Goal: Task Accomplishment & Management: Use online tool/utility

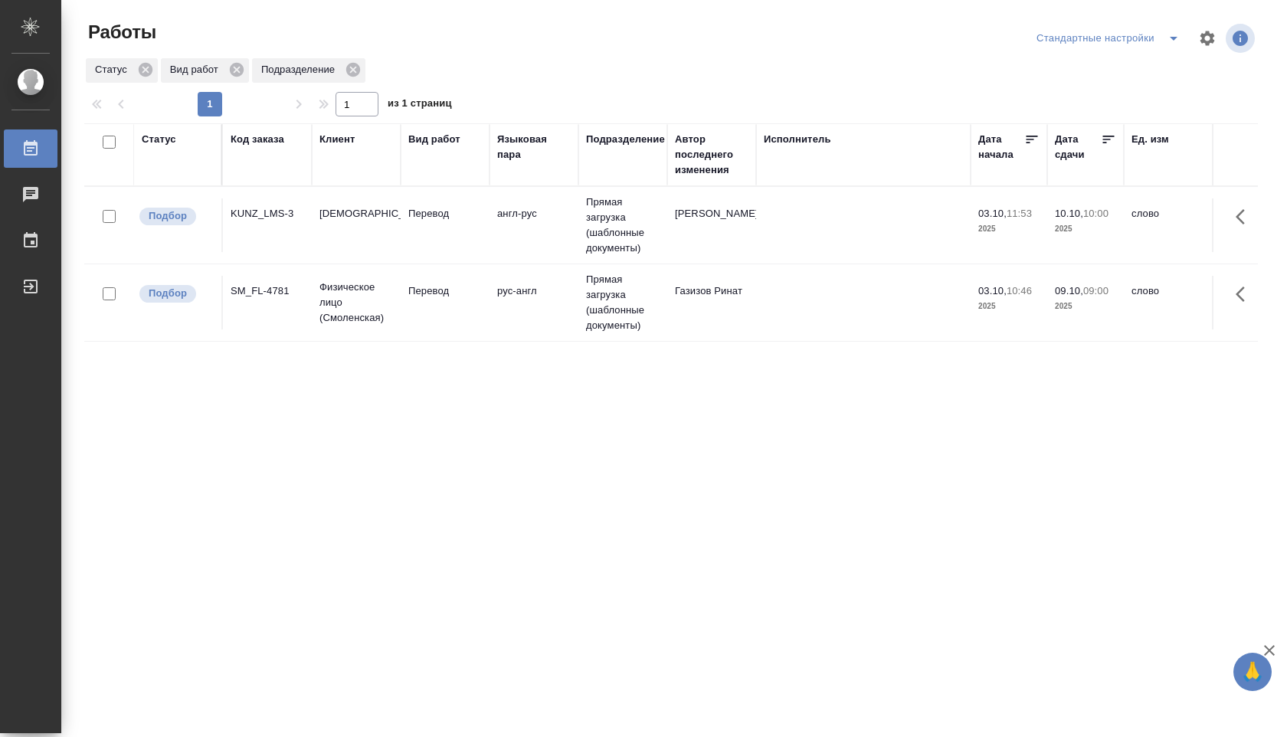
click at [738, 313] on td "Газизов Ринат" at bounding box center [711, 303] width 89 height 54
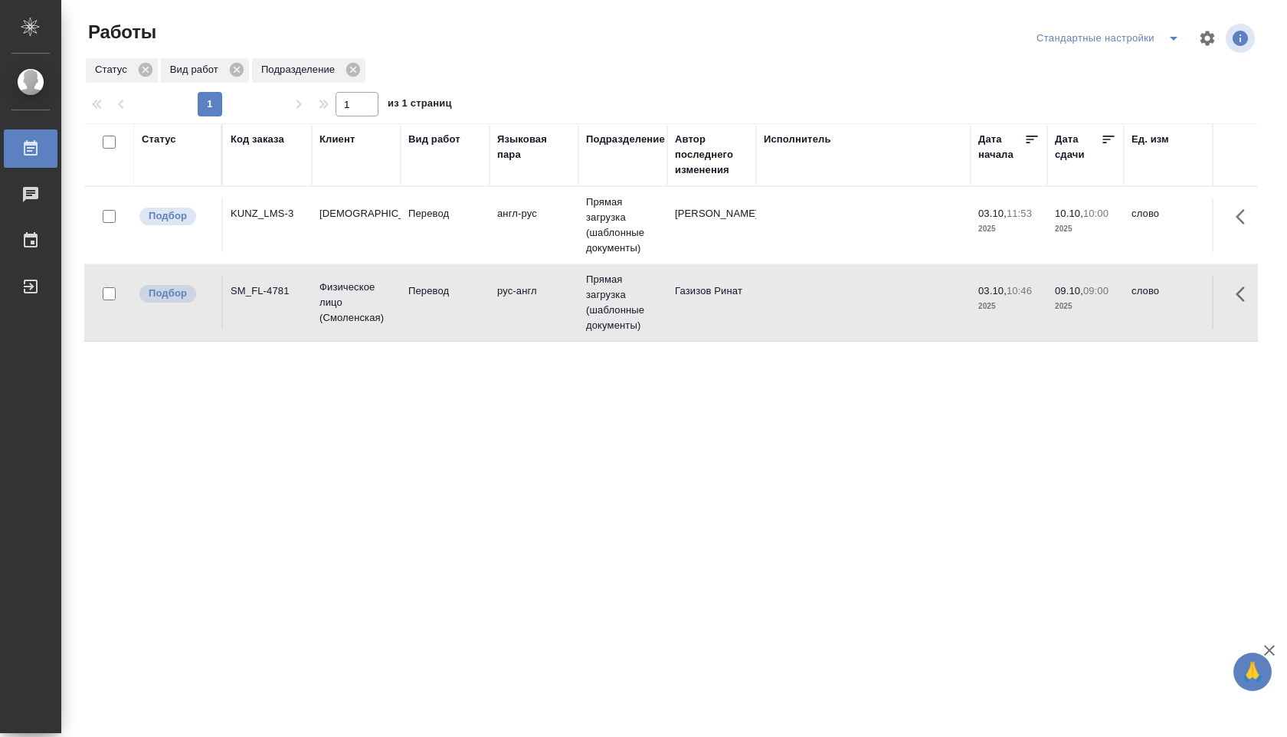
click at [412, 231] on td "Перевод" at bounding box center [445, 225] width 89 height 54
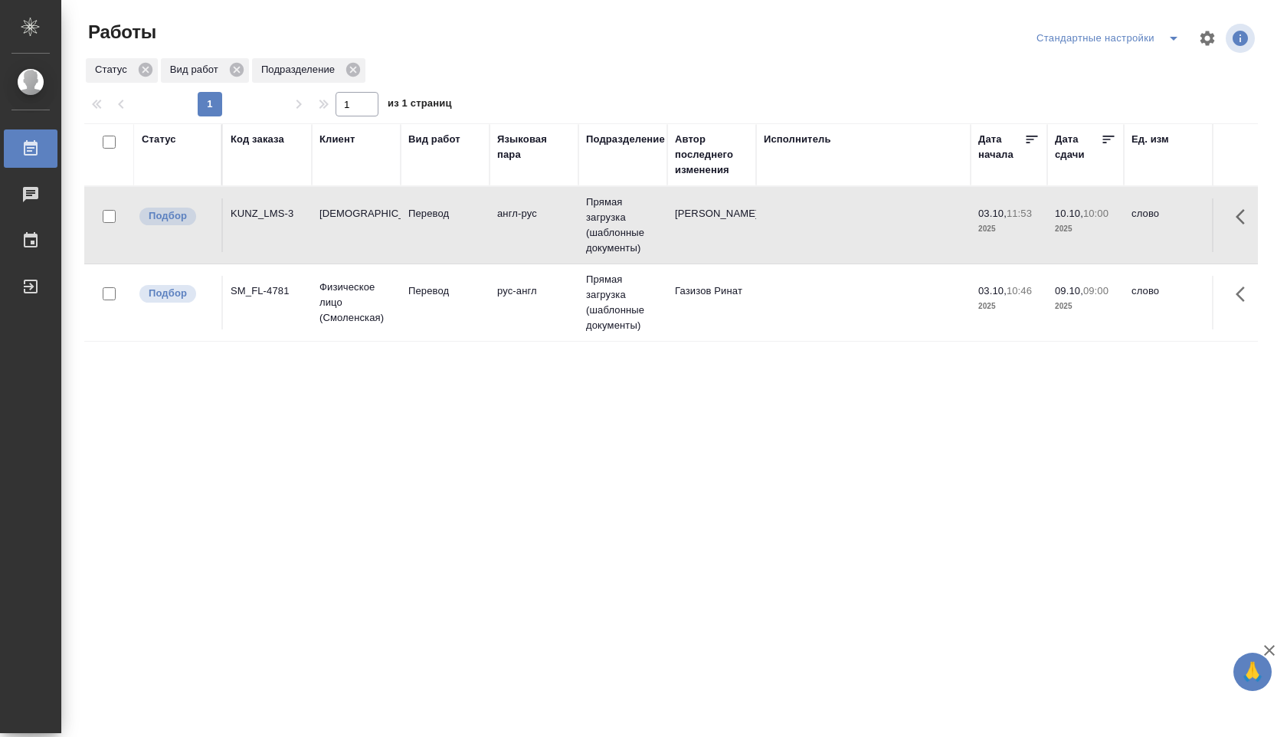
click at [447, 285] on p "Перевод" at bounding box center [445, 290] width 74 height 15
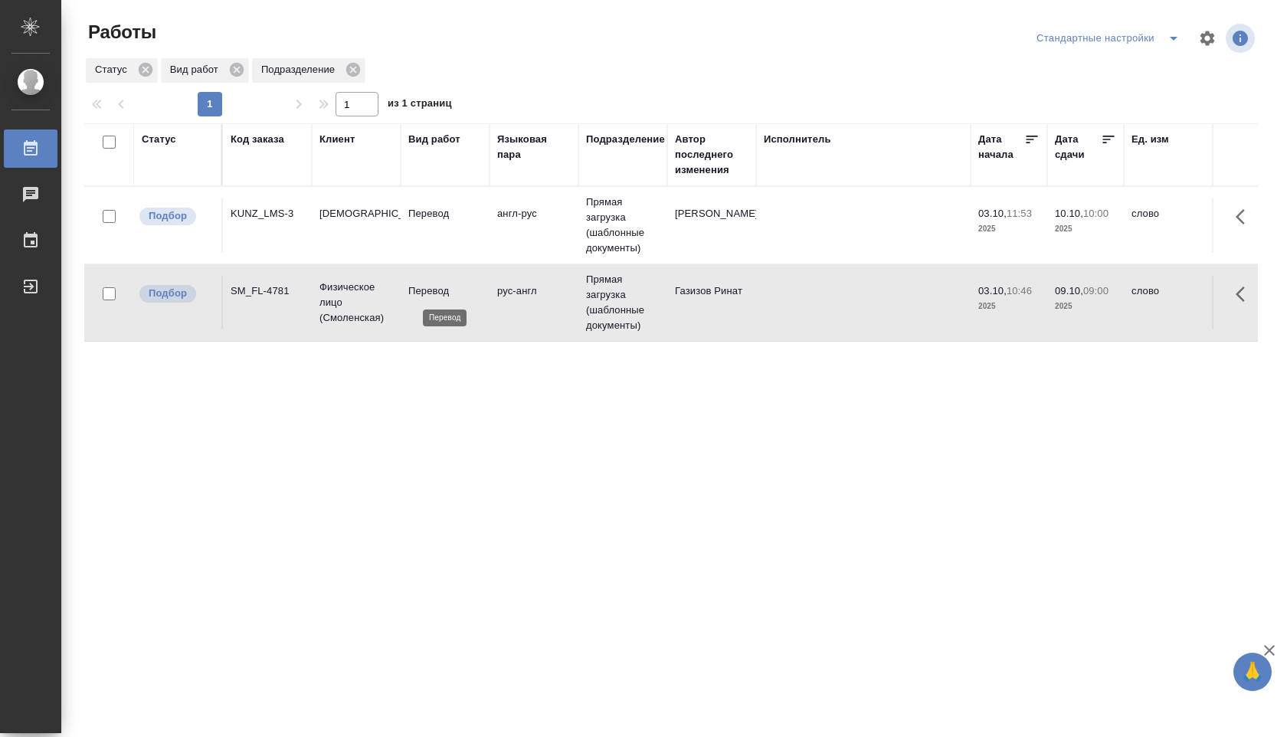
click at [447, 285] on p "Перевод" at bounding box center [445, 290] width 74 height 15
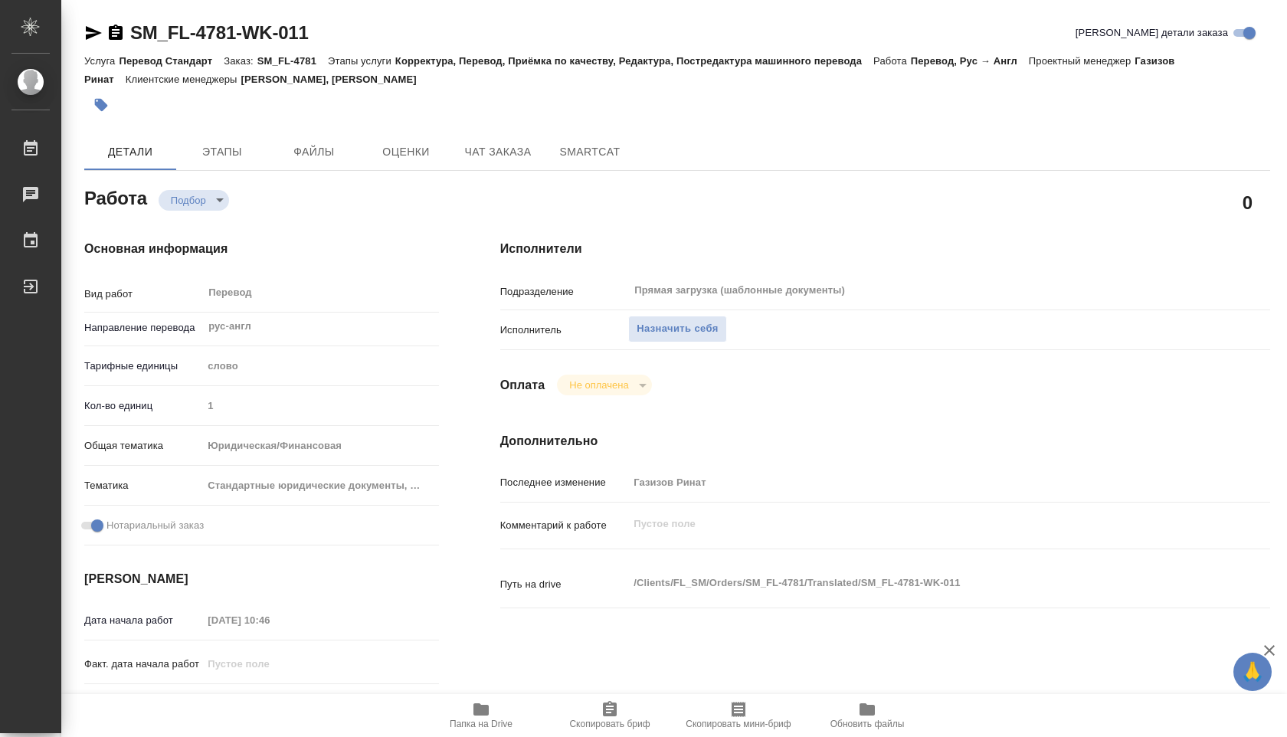
type textarea "x"
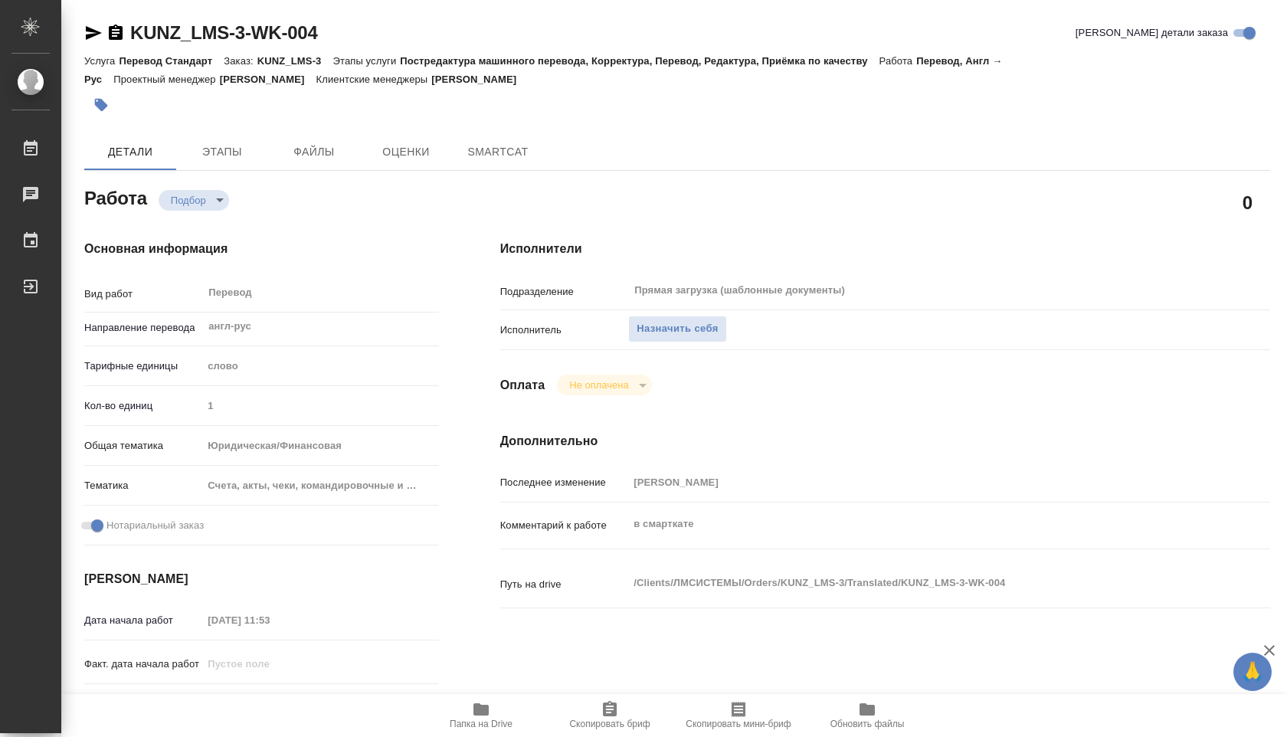
type textarea "x"
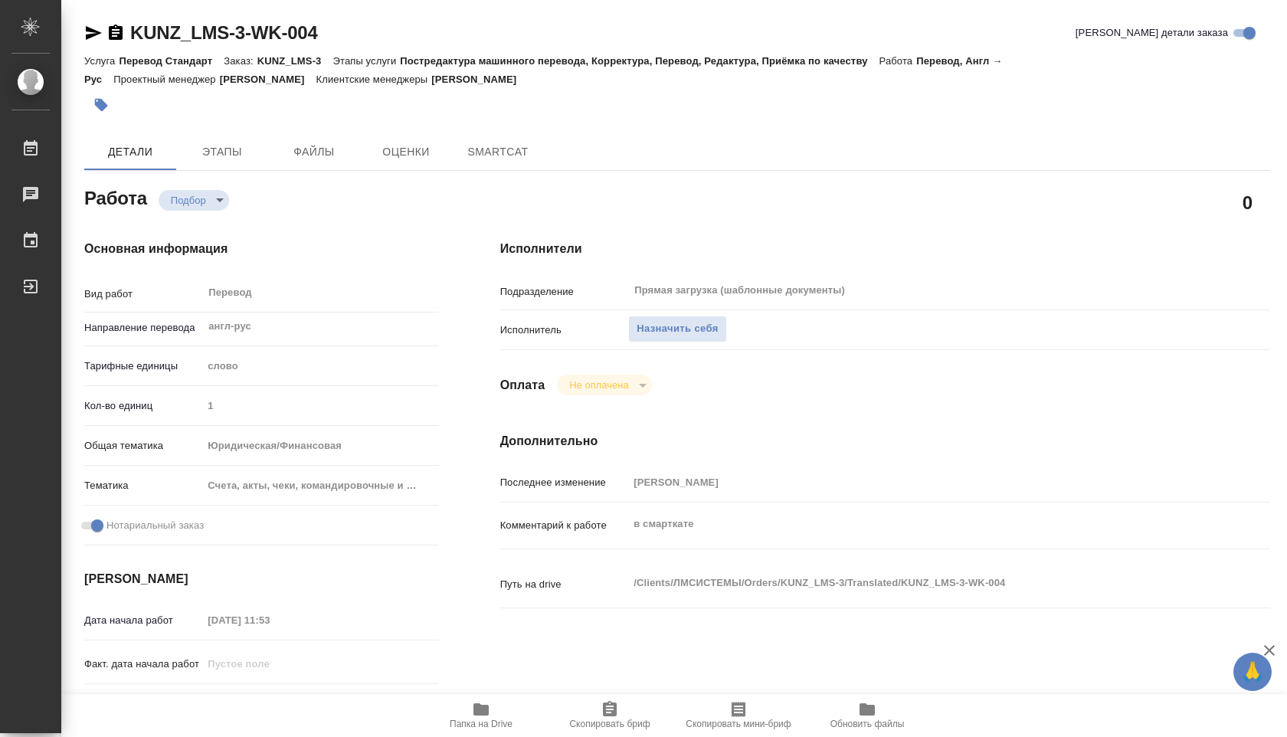
type textarea "x"
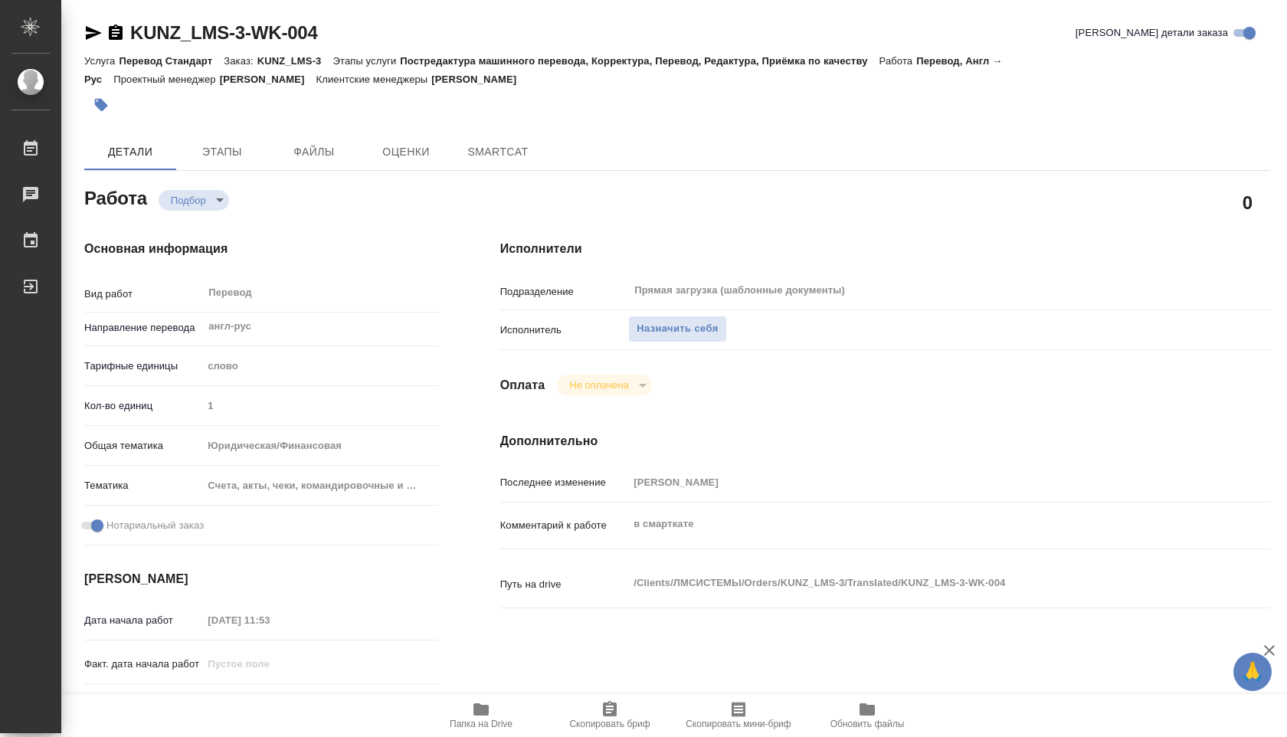
type textarea "x"
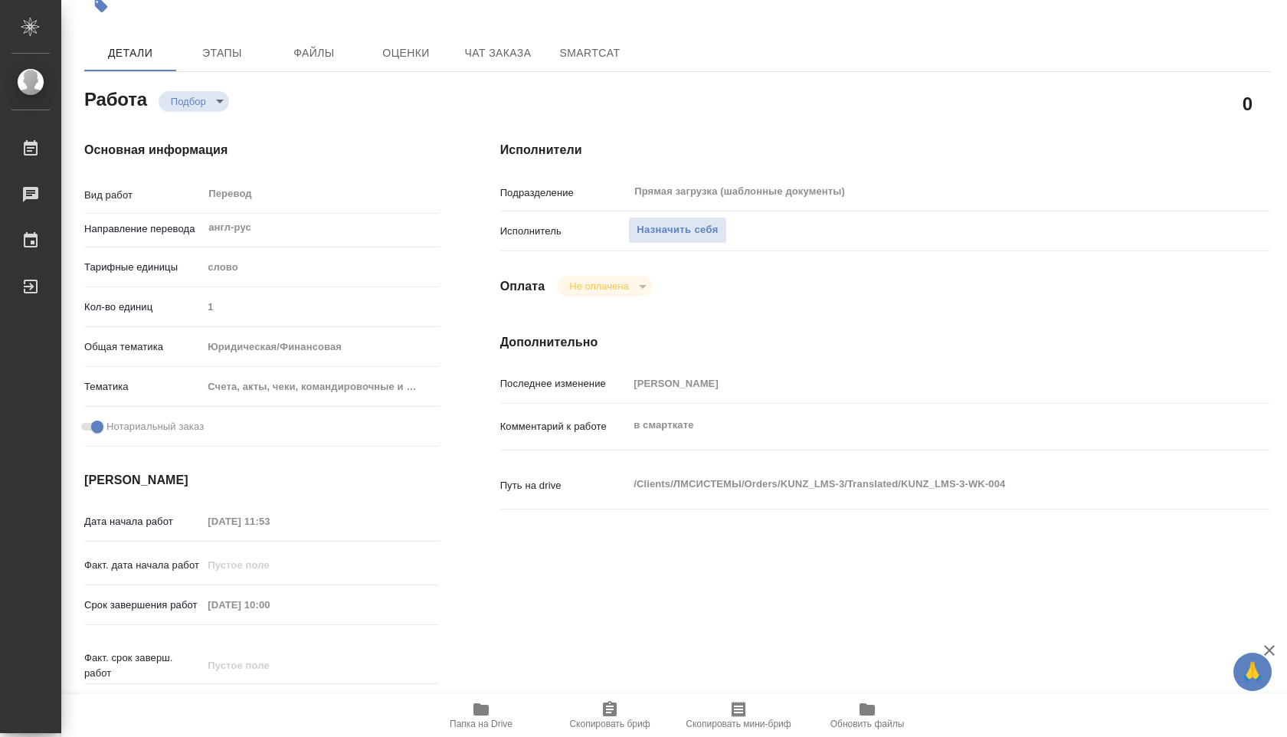
type textarea "x"
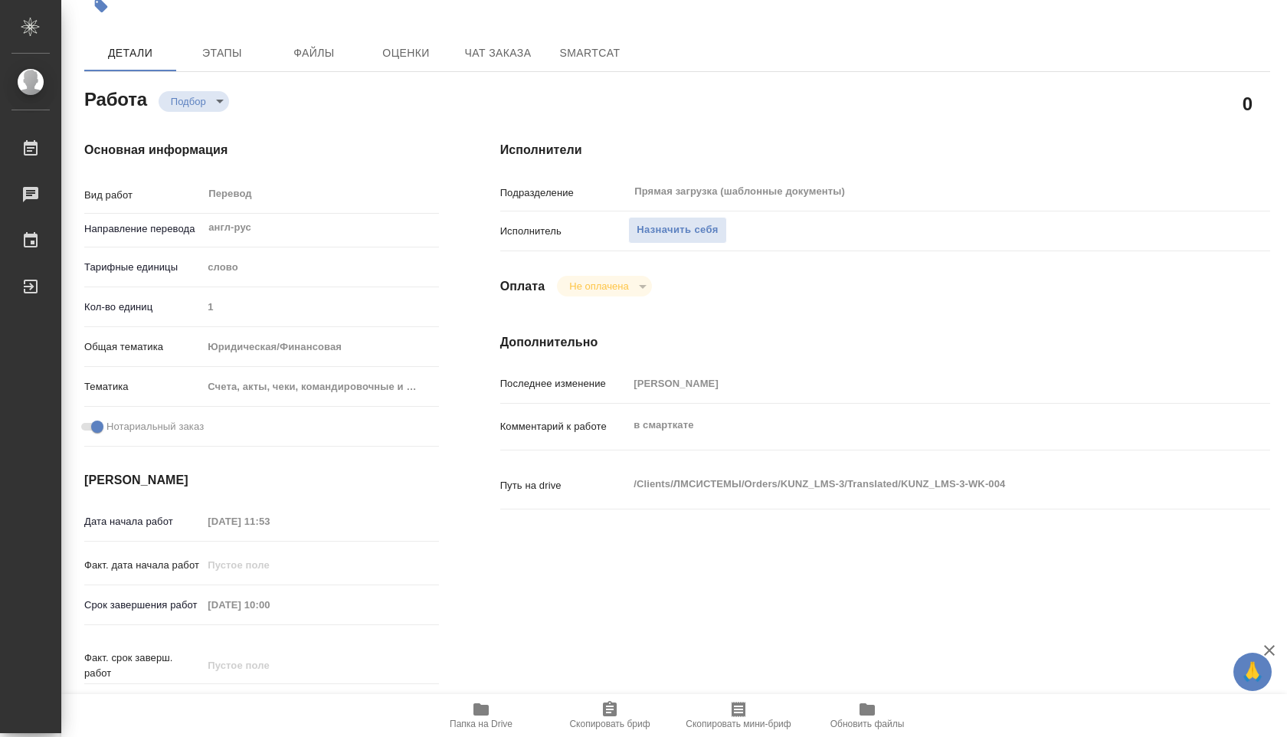
scroll to position [106, 0]
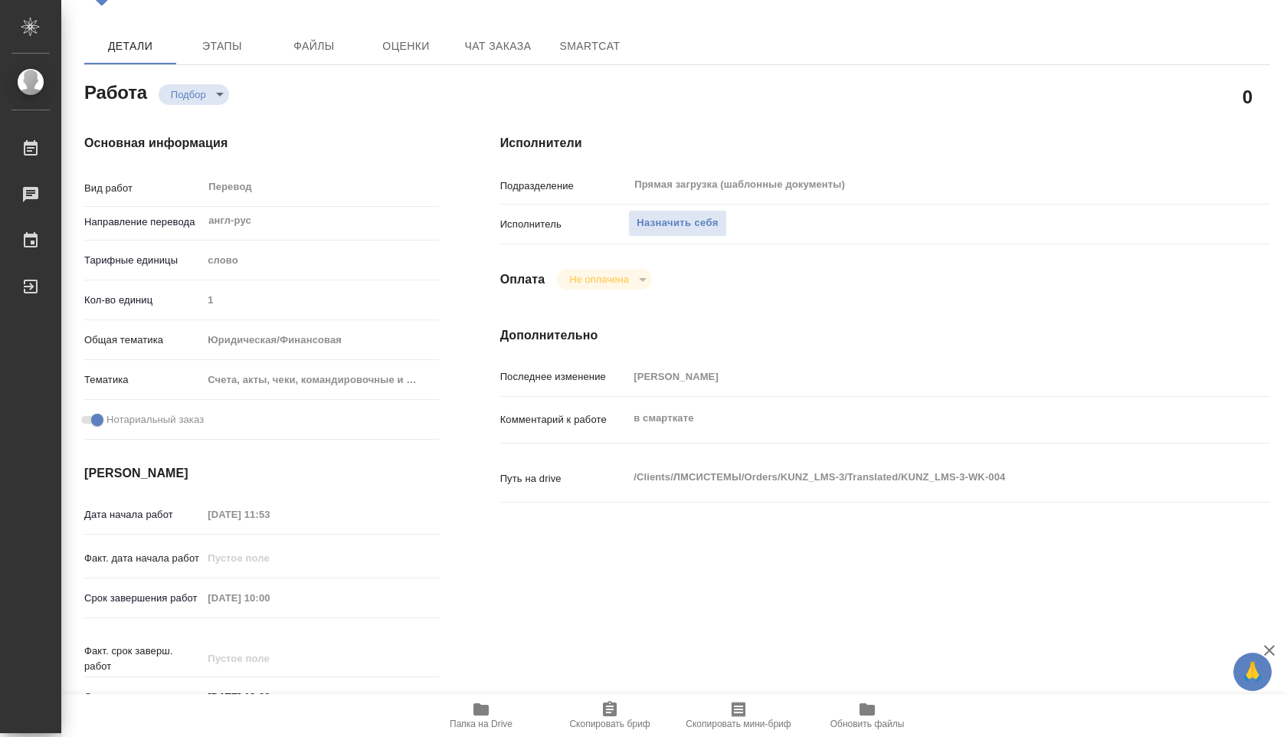
type textarea "x"
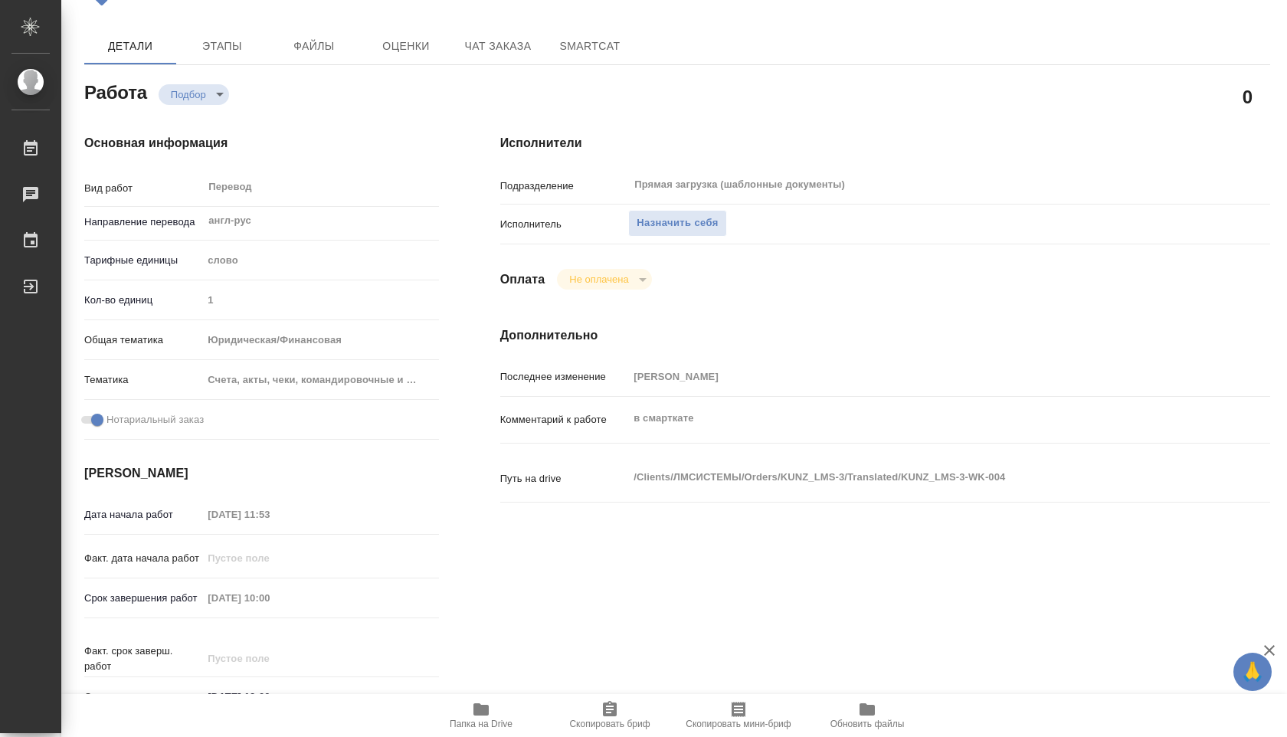
scroll to position [0, 0]
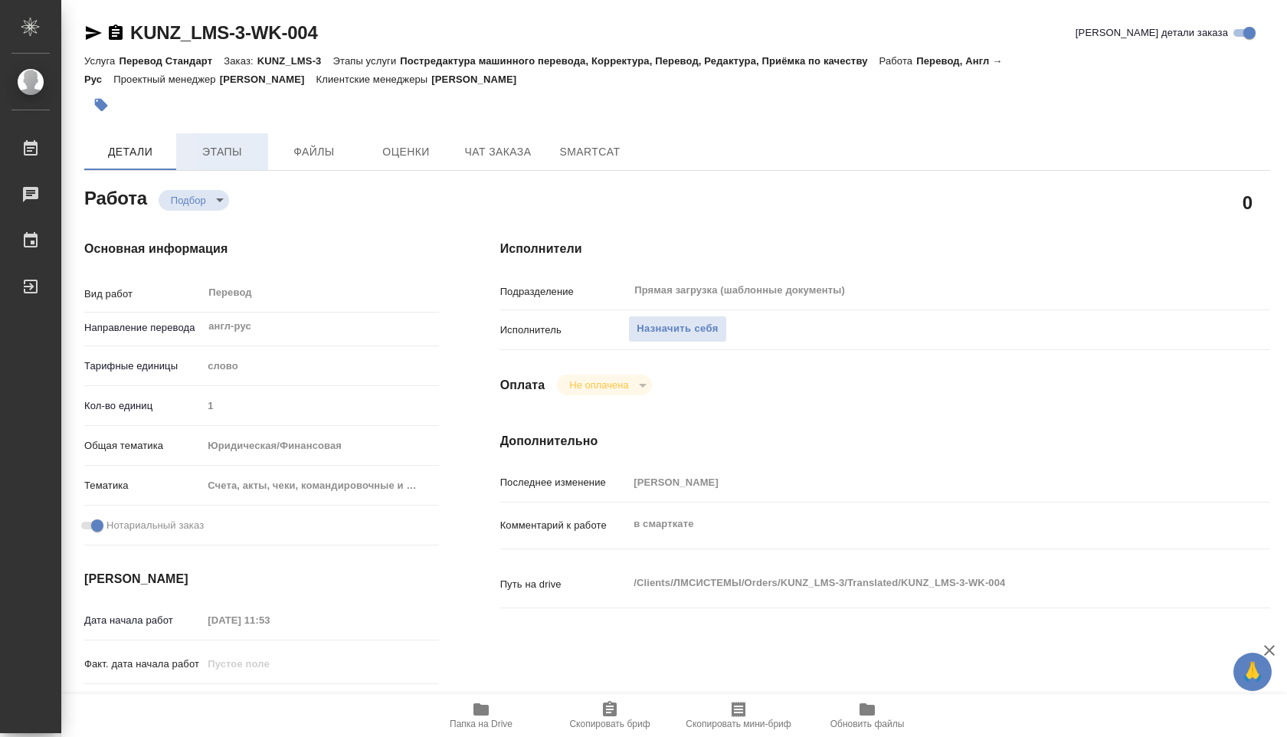
click at [238, 140] on button "Этапы" at bounding box center [222, 151] width 92 height 37
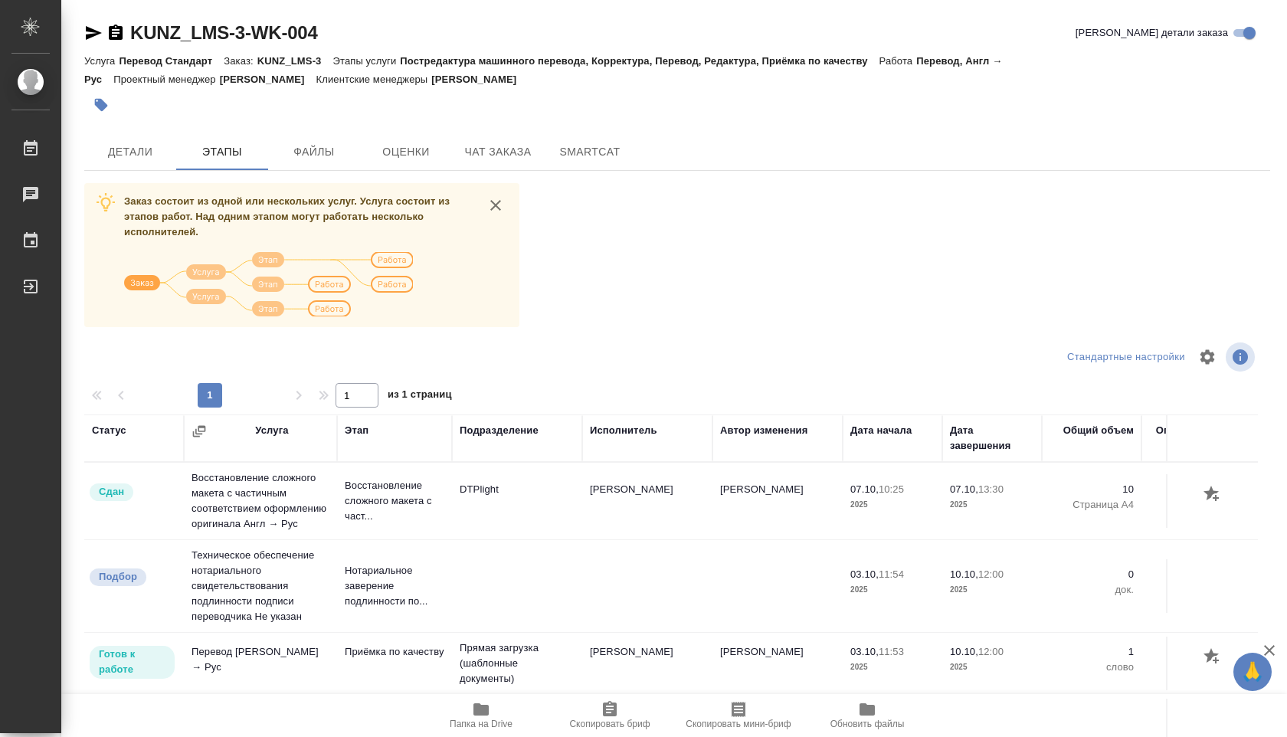
scroll to position [61, 0]
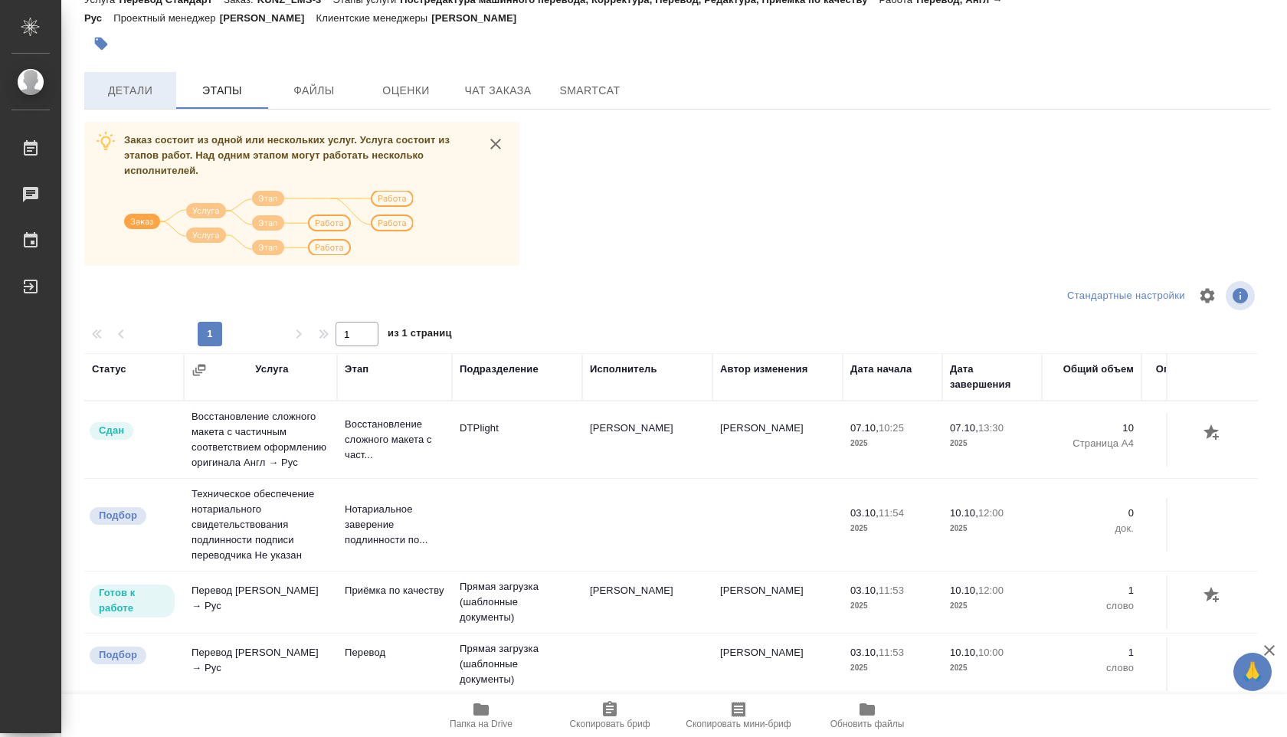
click at [161, 87] on span "Детали" at bounding box center [130, 90] width 74 height 19
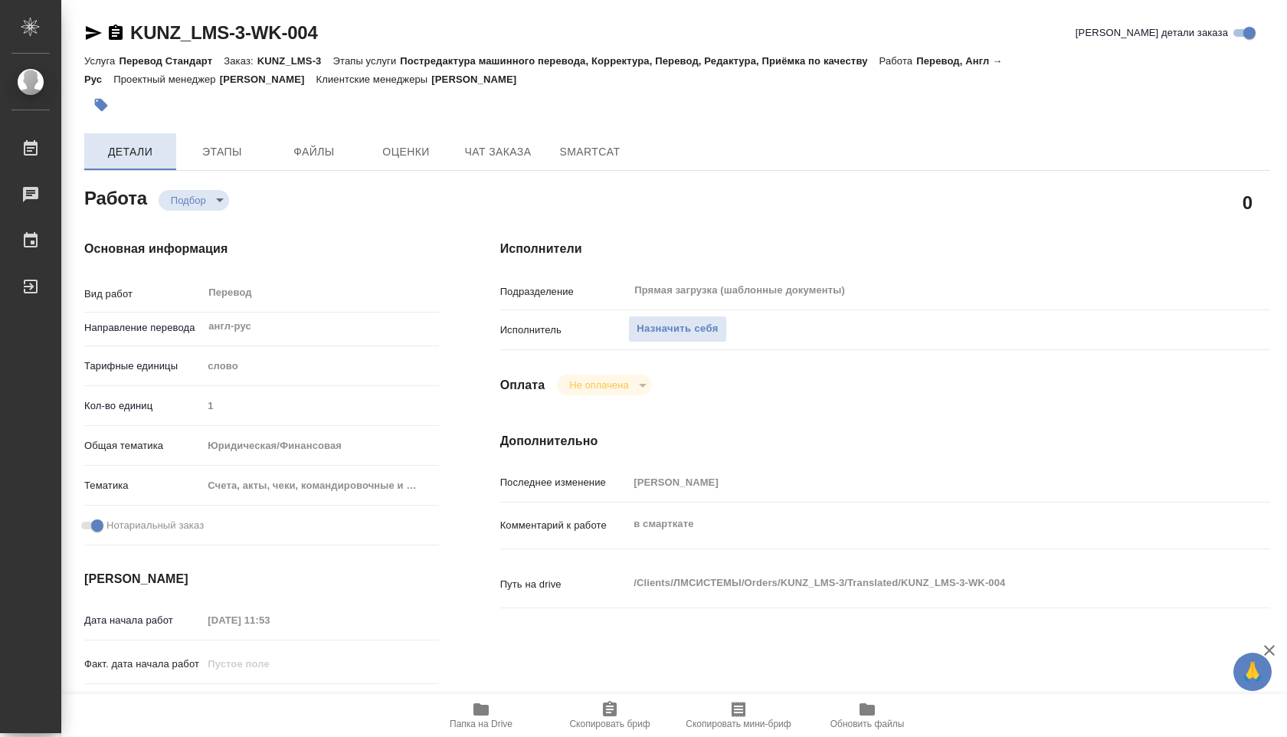
type textarea "x"
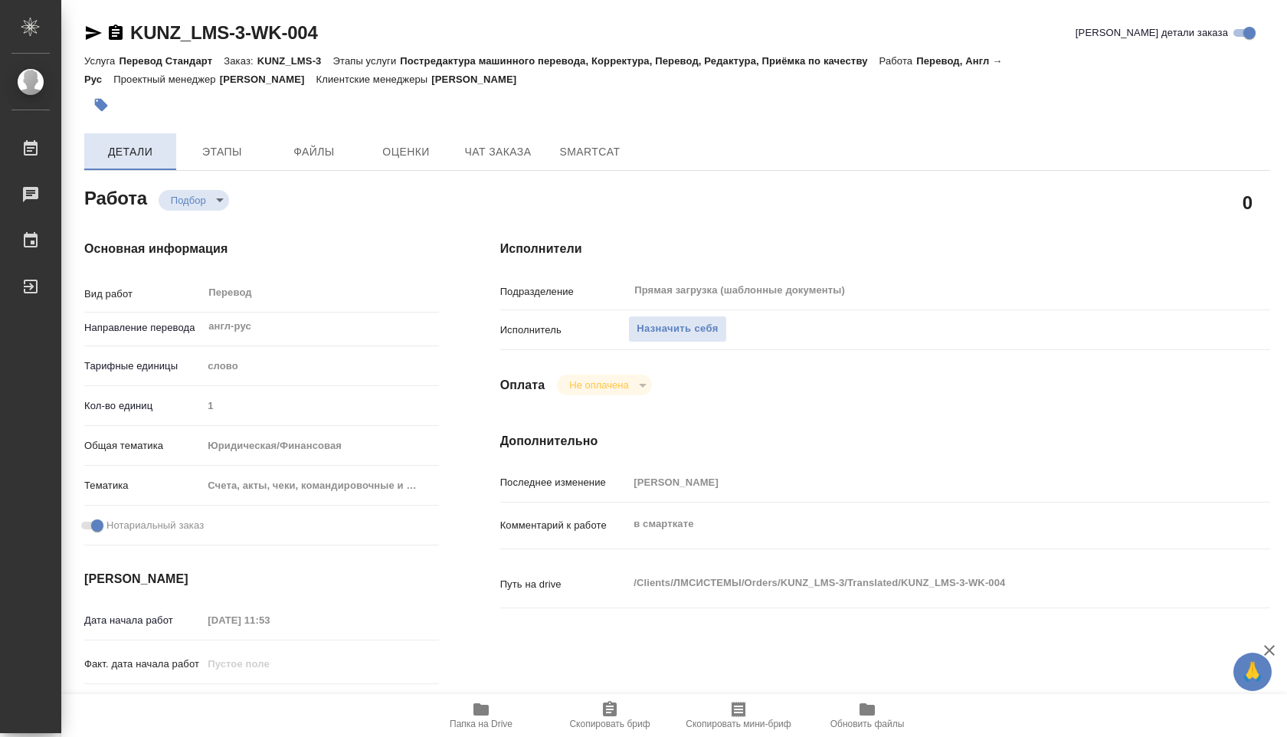
type textarea "x"
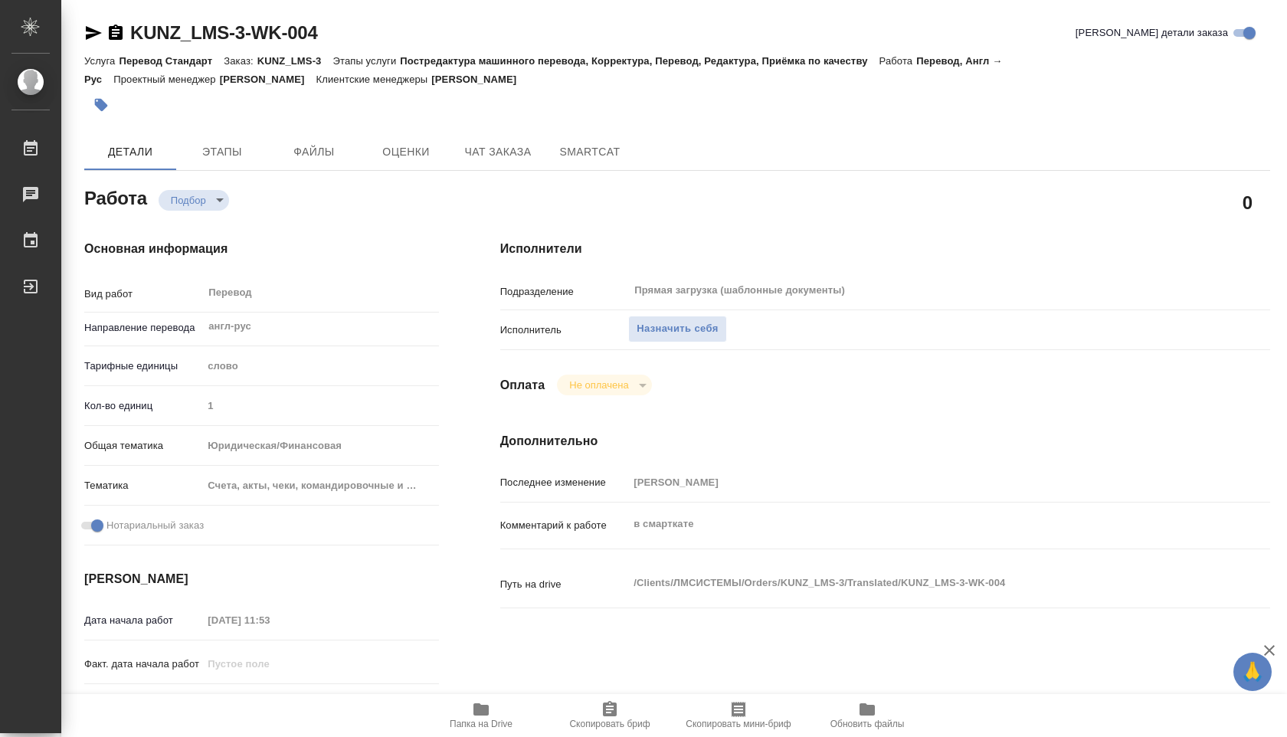
type textarea "x"
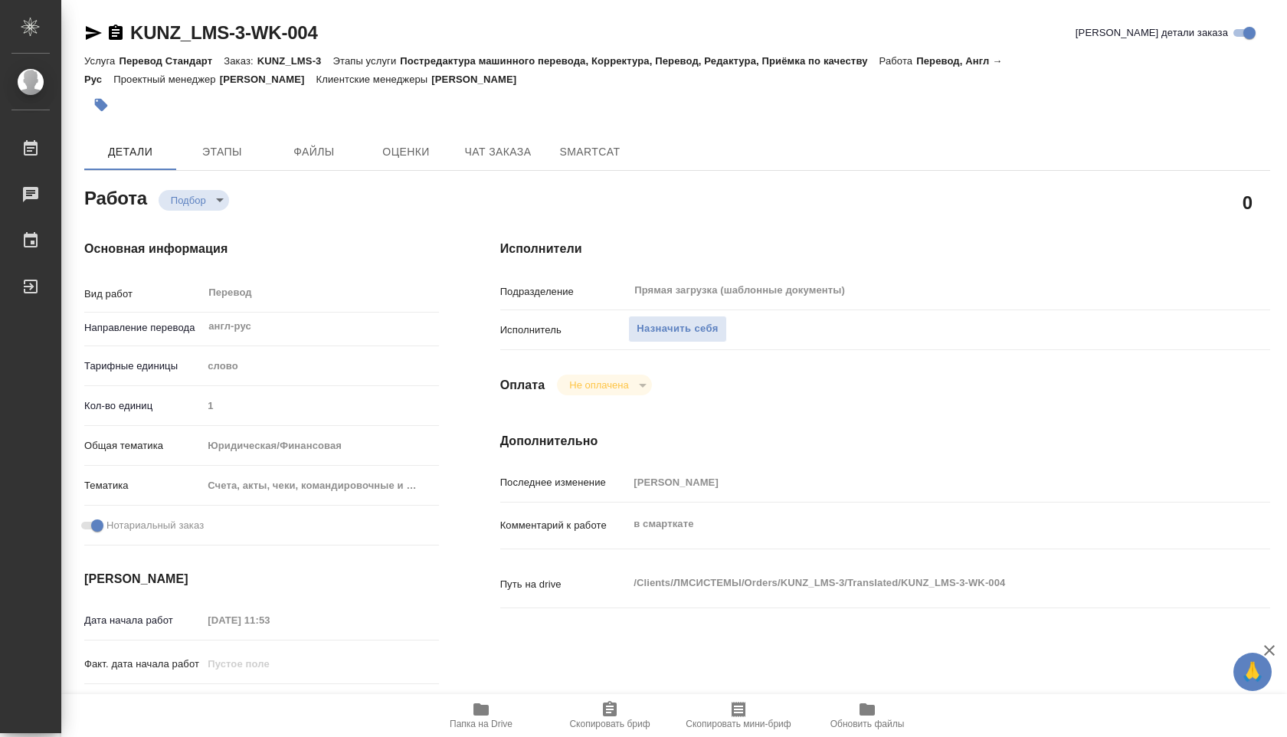
click at [501, 732] on button "Папка на Drive" at bounding box center [481, 715] width 129 height 43
type textarea "x"
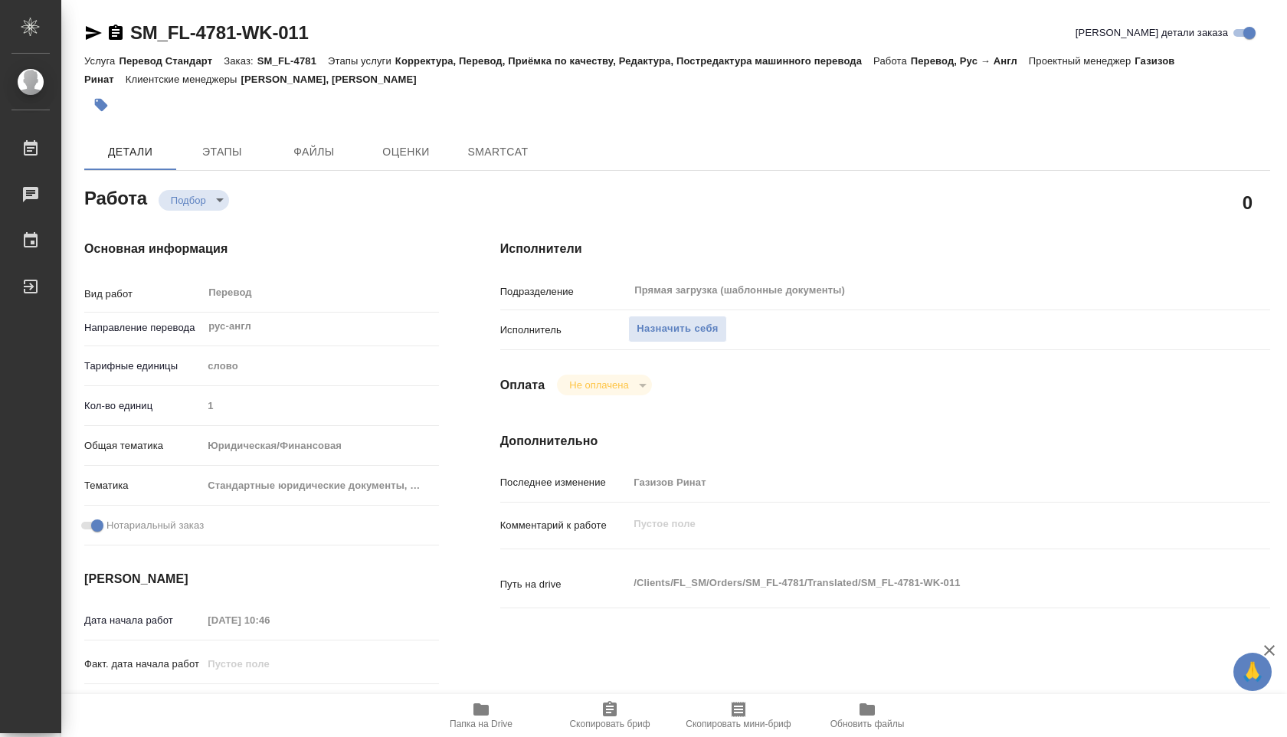
type textarea "x"
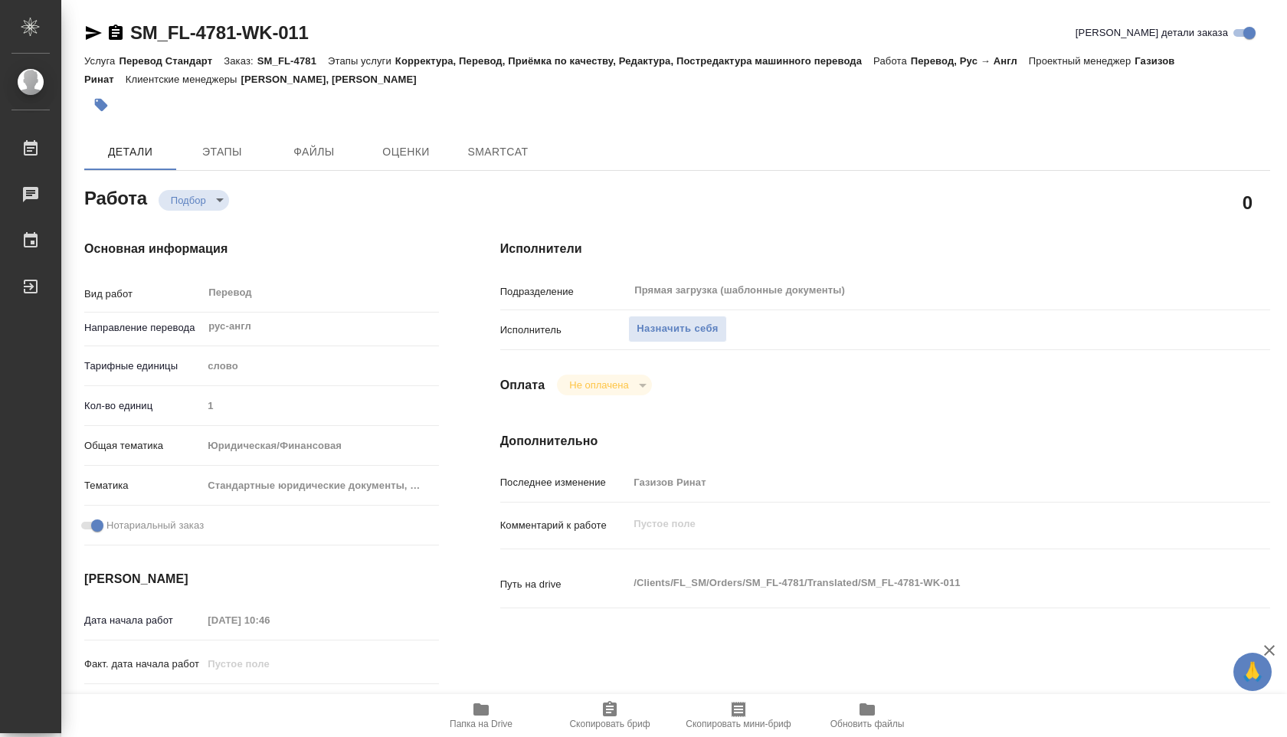
type textarea "x"
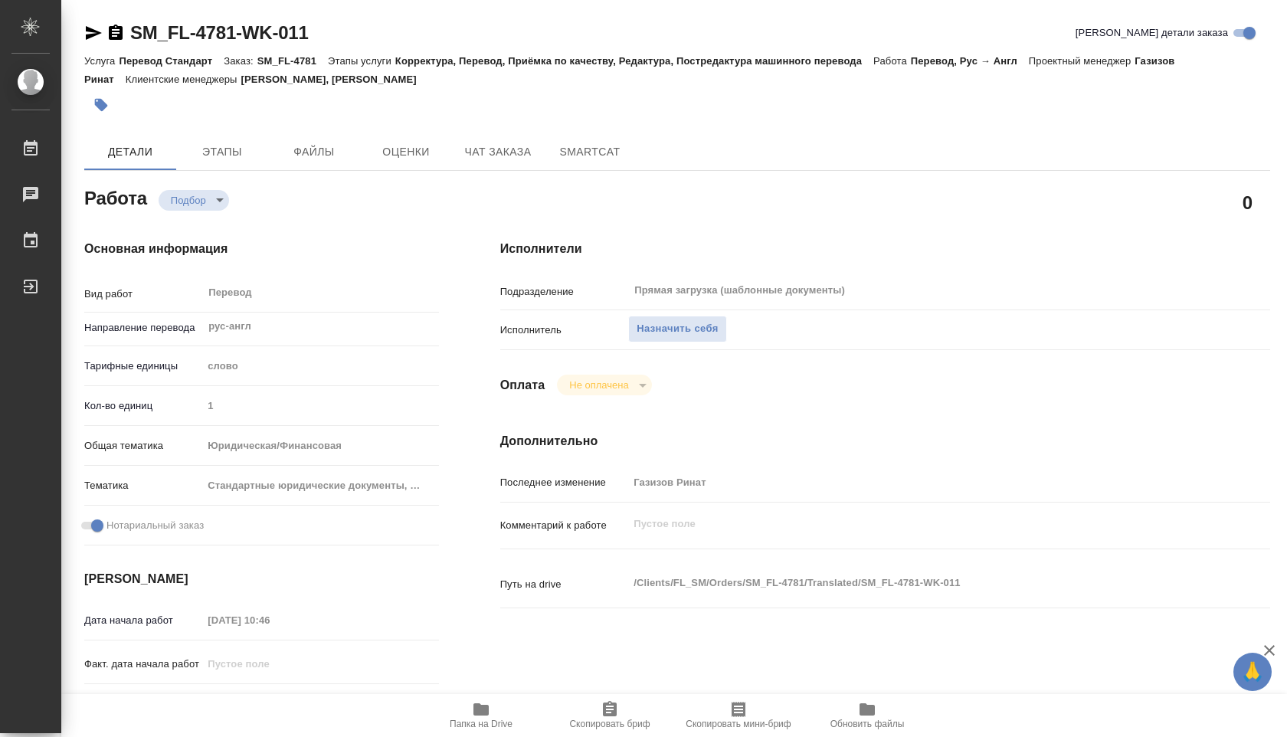
type textarea "x"
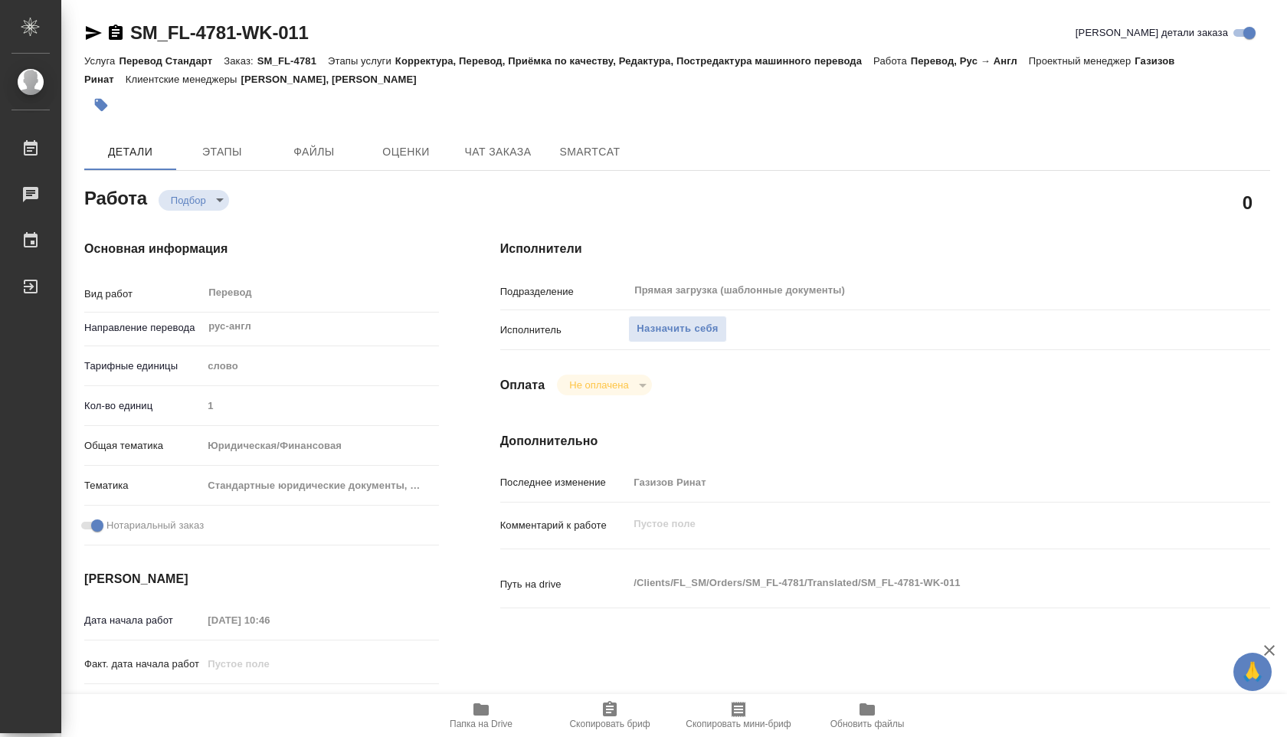
type textarea "x"
click at [496, 721] on span "Папка на Drive" at bounding box center [481, 723] width 63 height 11
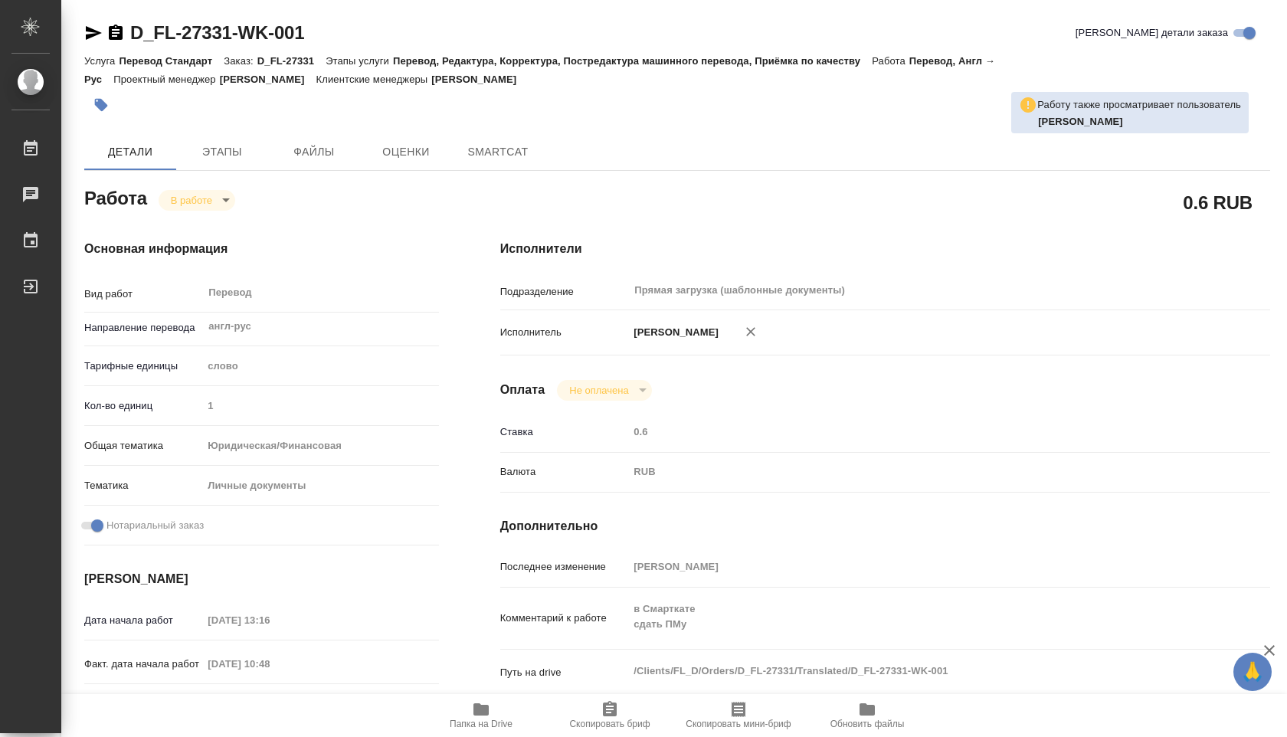
type textarea "x"
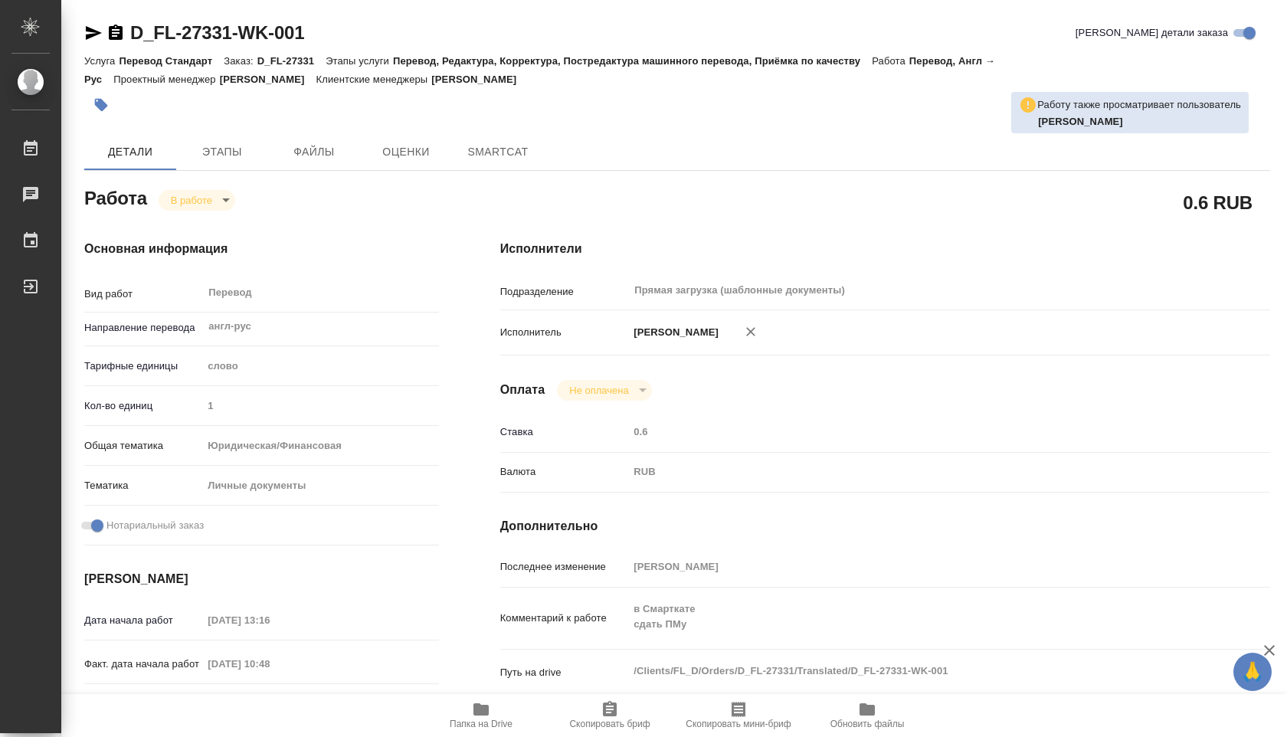
type textarea "x"
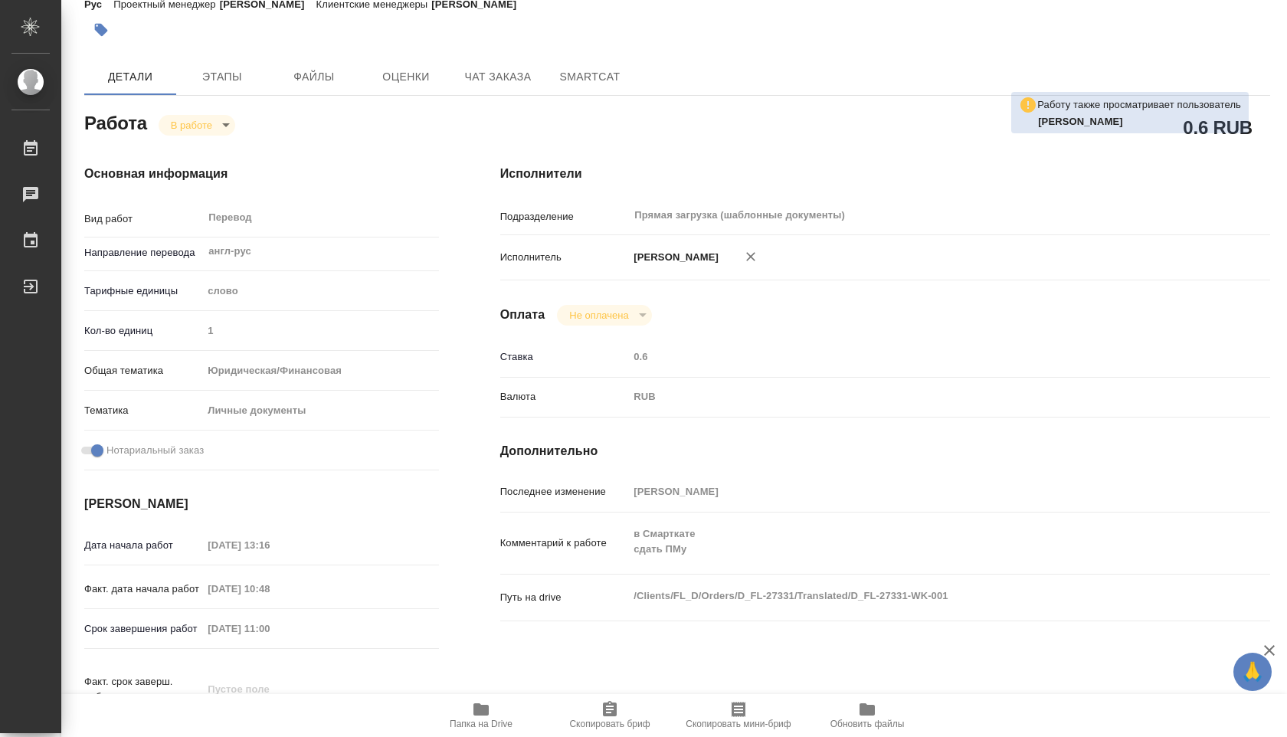
scroll to position [76, 0]
type textarea "x"
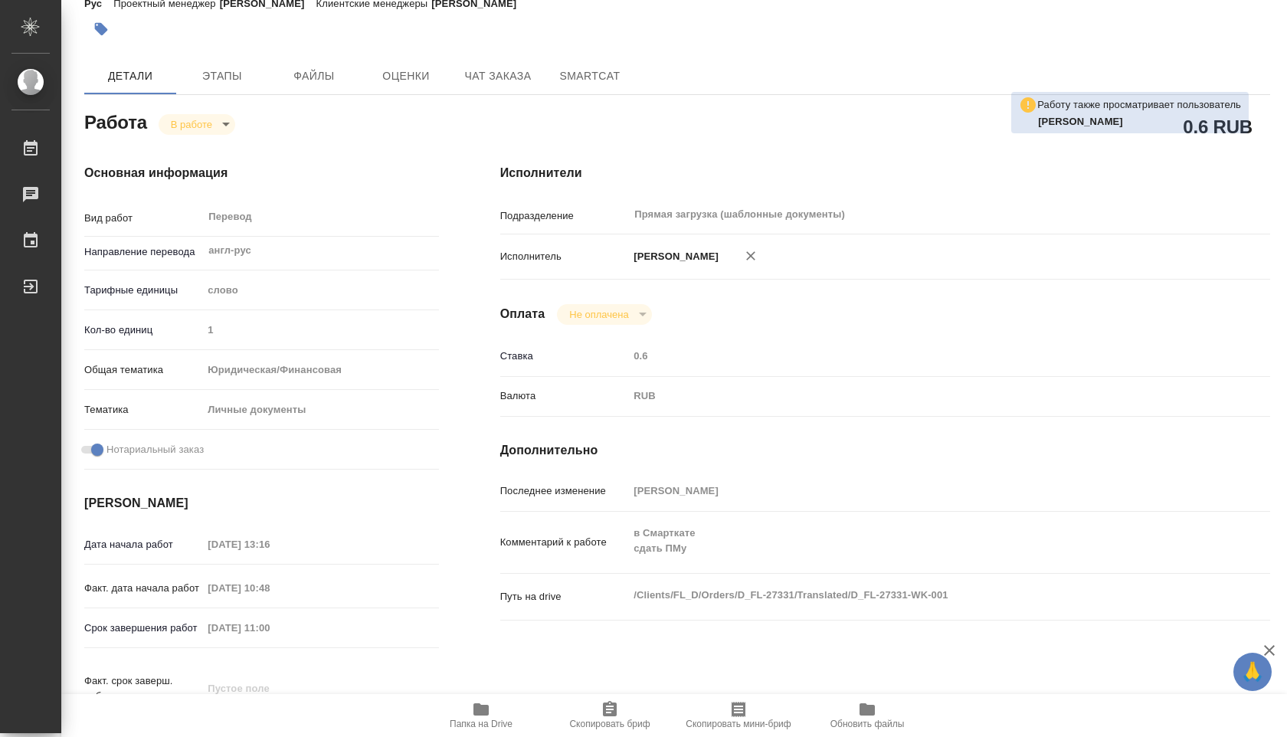
type textarea "x"
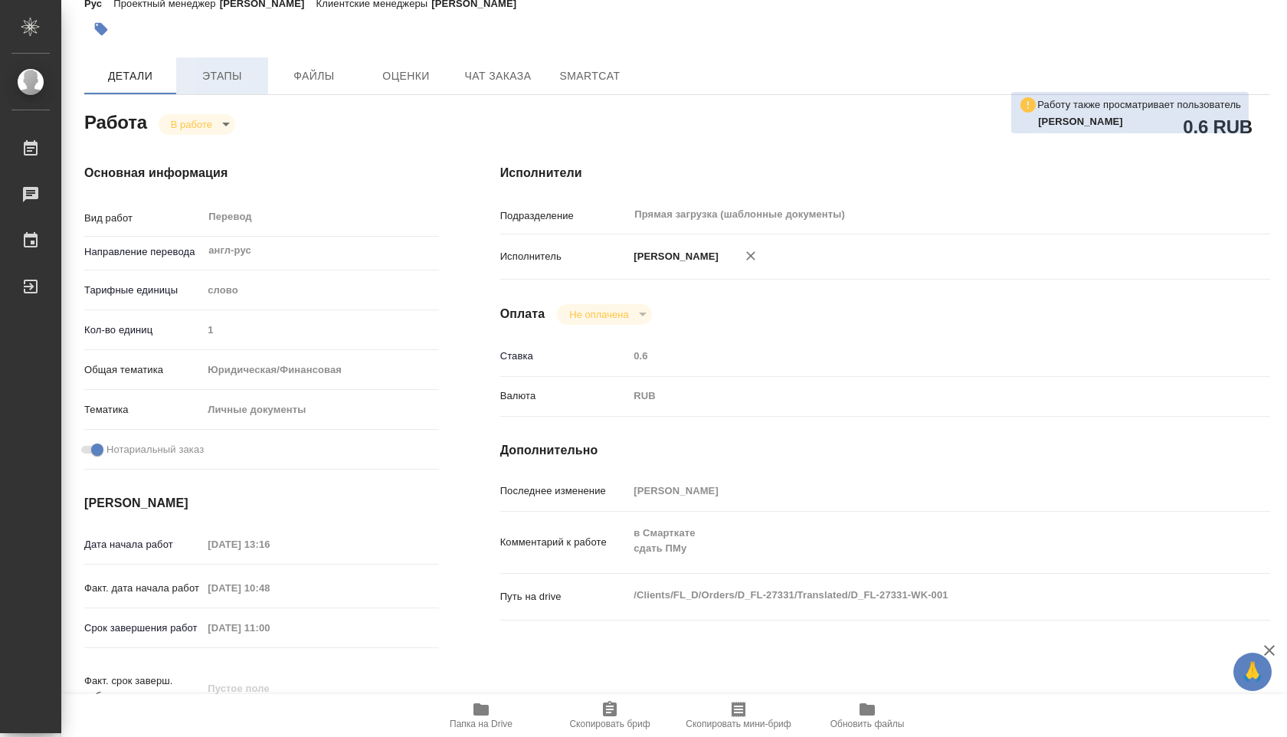
type textarea "x"
